Goal: Entertainment & Leisure: Consume media (video, audio)

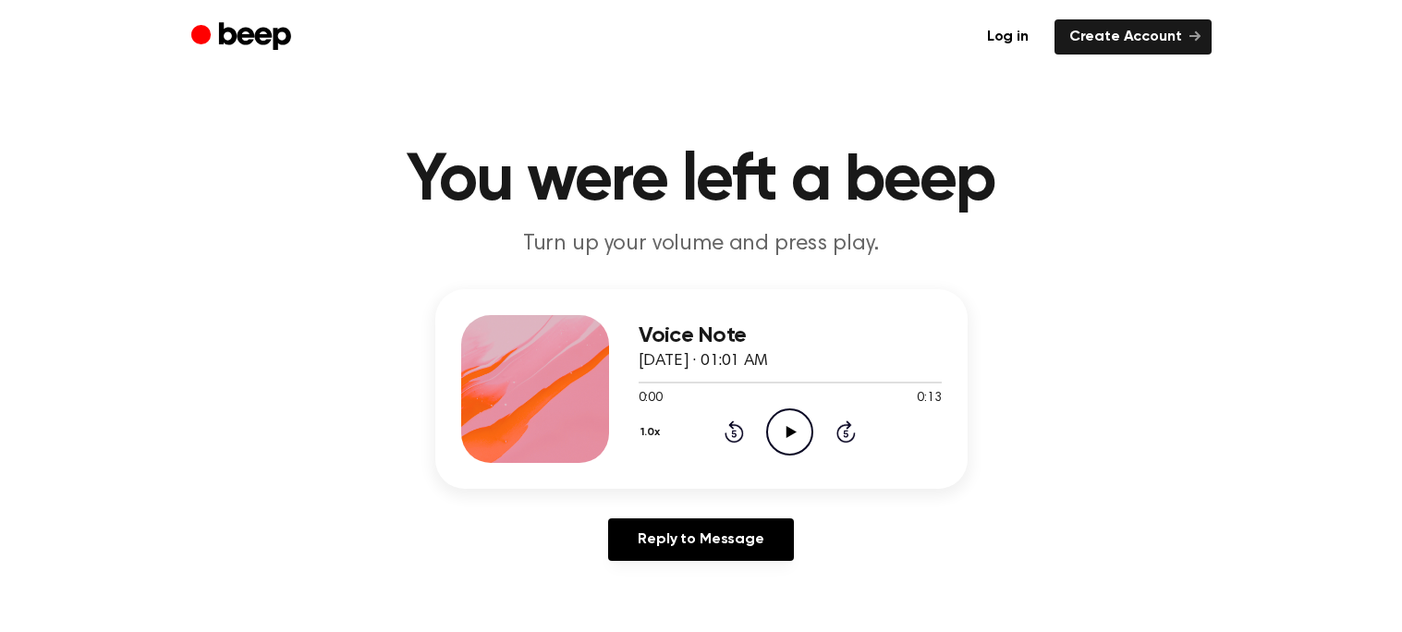
click at [792, 421] on icon "Play Audio" at bounding box center [789, 431] width 47 height 47
click at [783, 424] on icon "Play Audio" at bounding box center [789, 431] width 47 height 47
click at [781, 432] on icon "Play Audio" at bounding box center [789, 431] width 47 height 47
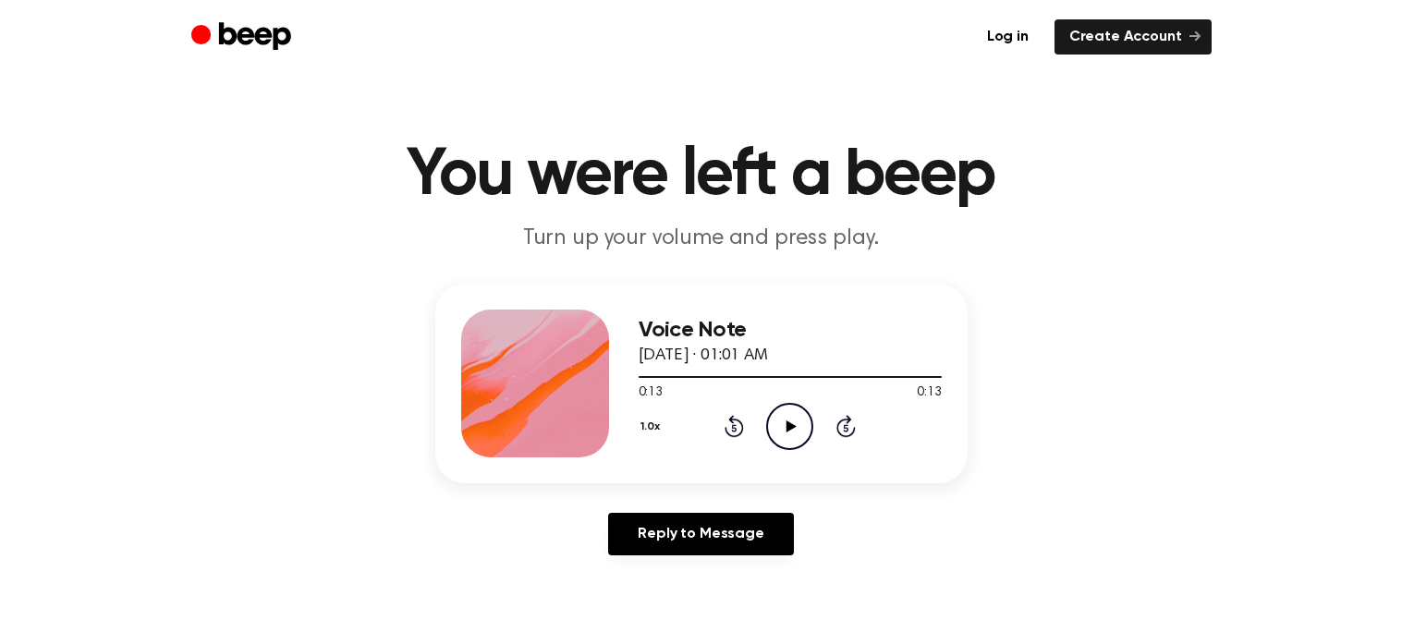
click at [694, 271] on main "You were left a beep Turn up your volume and press play. Voice Note [DATE] · 01…" at bounding box center [701, 563] width 1402 height 1139
click at [783, 428] on icon "Play Audio" at bounding box center [789, 426] width 47 height 47
click at [796, 424] on icon at bounding box center [791, 426] width 10 height 12
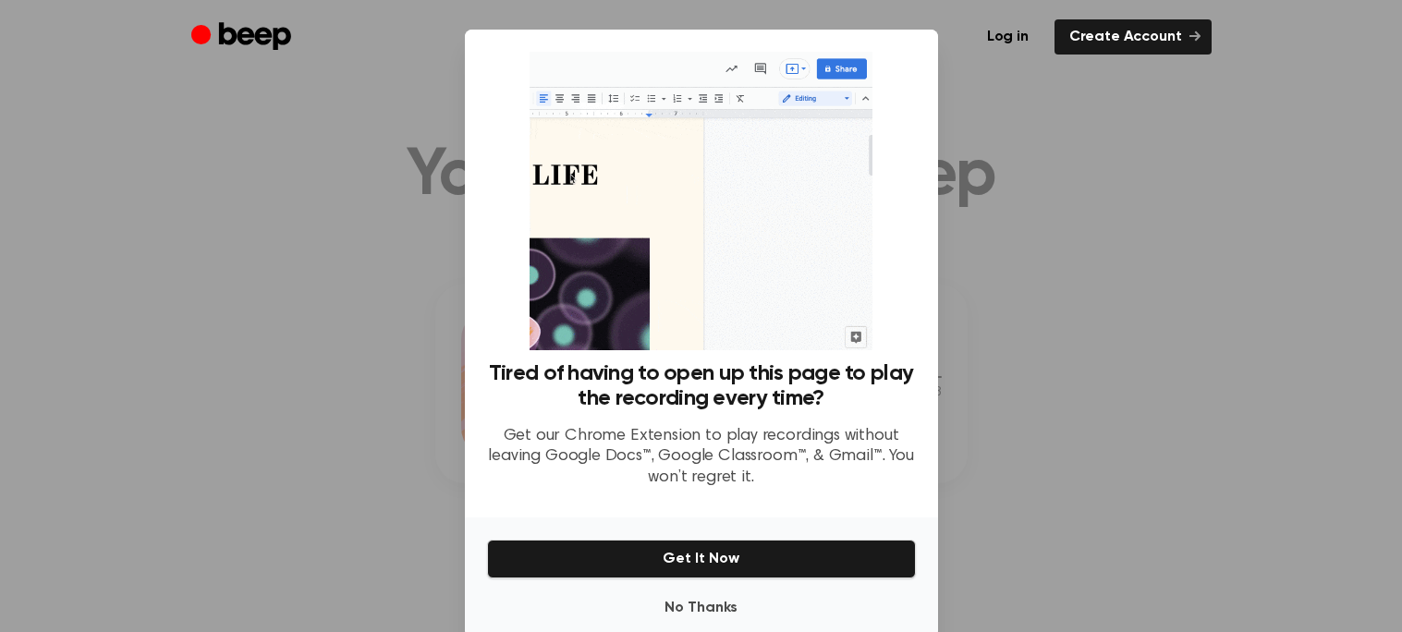
scroll to position [34, 0]
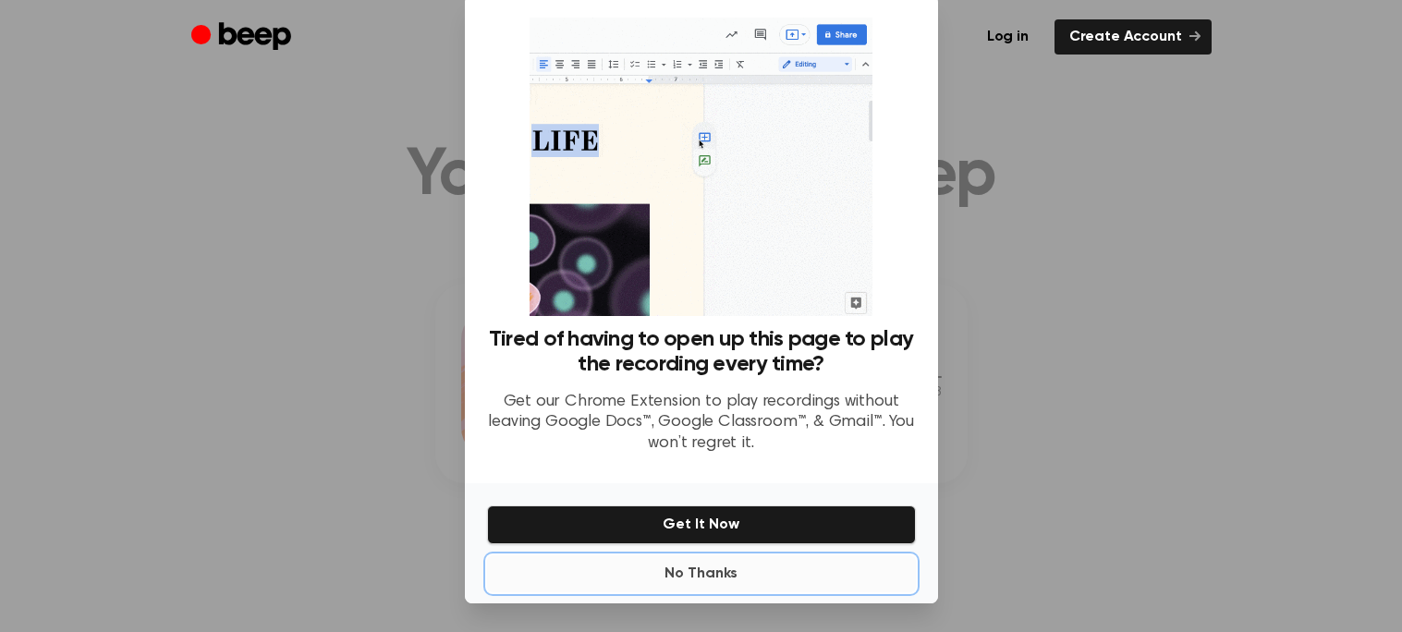
click at [698, 584] on button "No Thanks" at bounding box center [701, 573] width 429 height 37
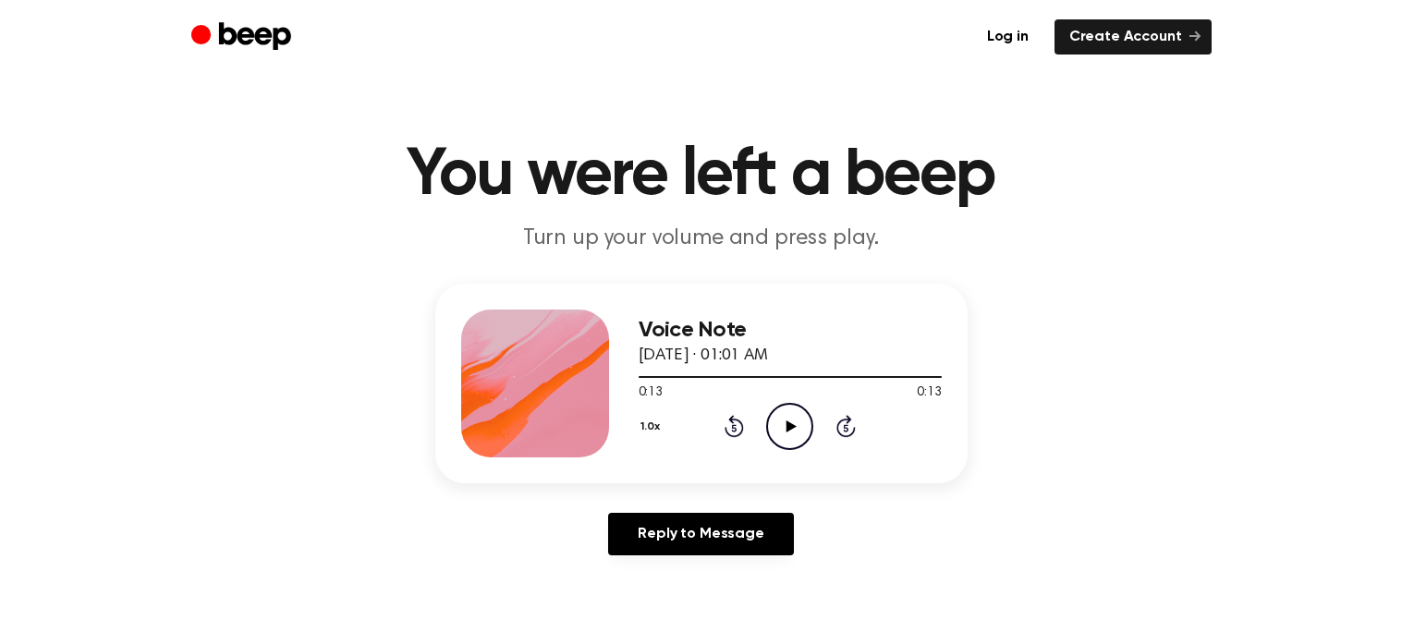
click at [785, 426] on icon "Play Audio" at bounding box center [789, 426] width 47 height 47
click at [800, 431] on icon "Play Audio" at bounding box center [789, 426] width 47 height 47
click at [782, 424] on icon "Play Audio" at bounding box center [789, 426] width 47 height 47
click at [784, 430] on icon "Play Audio" at bounding box center [789, 426] width 47 height 47
click at [794, 421] on icon "Play Audio" at bounding box center [789, 426] width 47 height 47
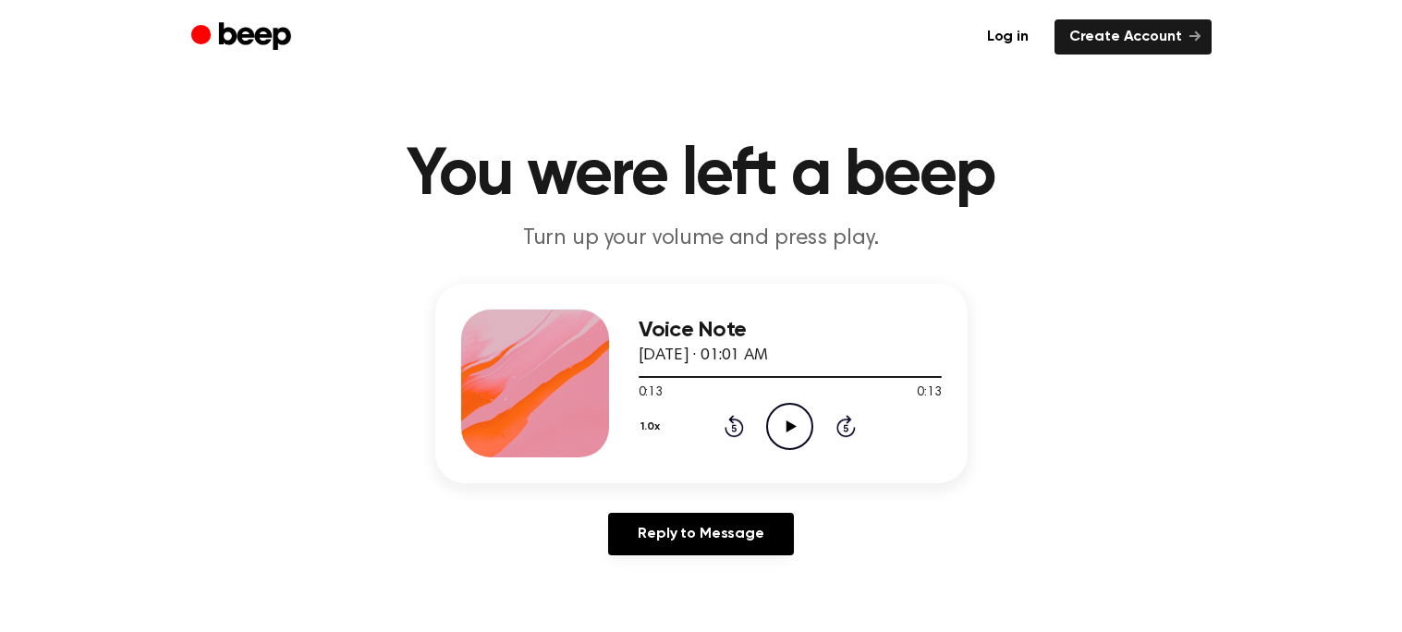
click at [802, 413] on icon "Play Audio" at bounding box center [789, 426] width 47 height 47
